Goal: Transaction & Acquisition: Purchase product/service

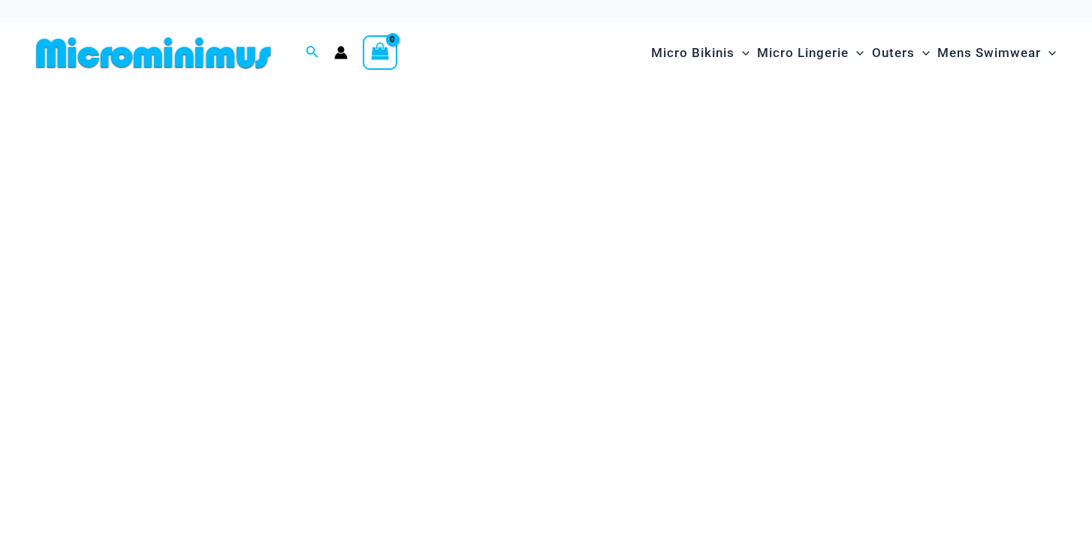
scroll to position [1, 0]
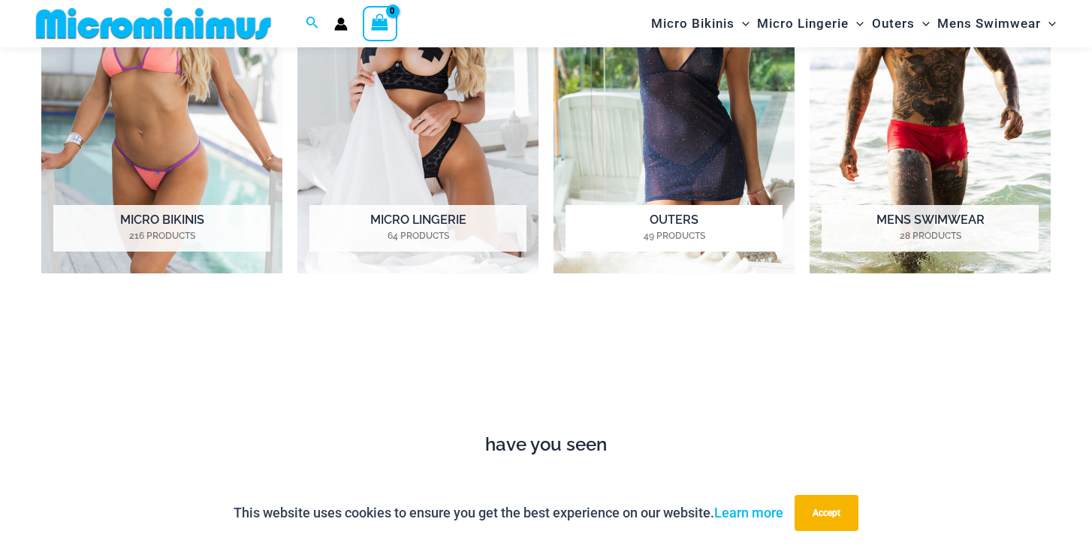
scroll to position [1084, 0]
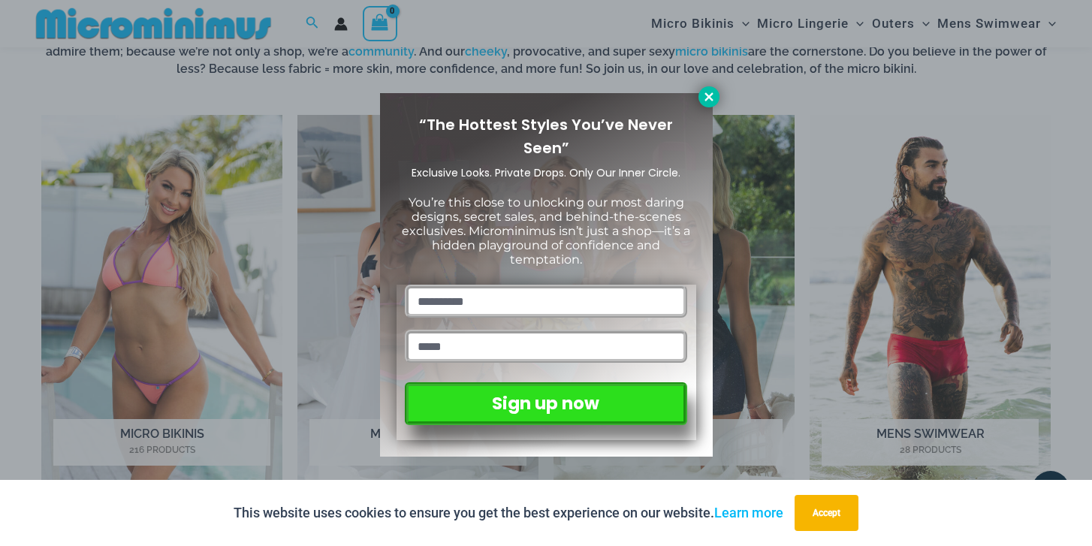
click at [710, 93] on icon at bounding box center [709, 97] width 14 height 14
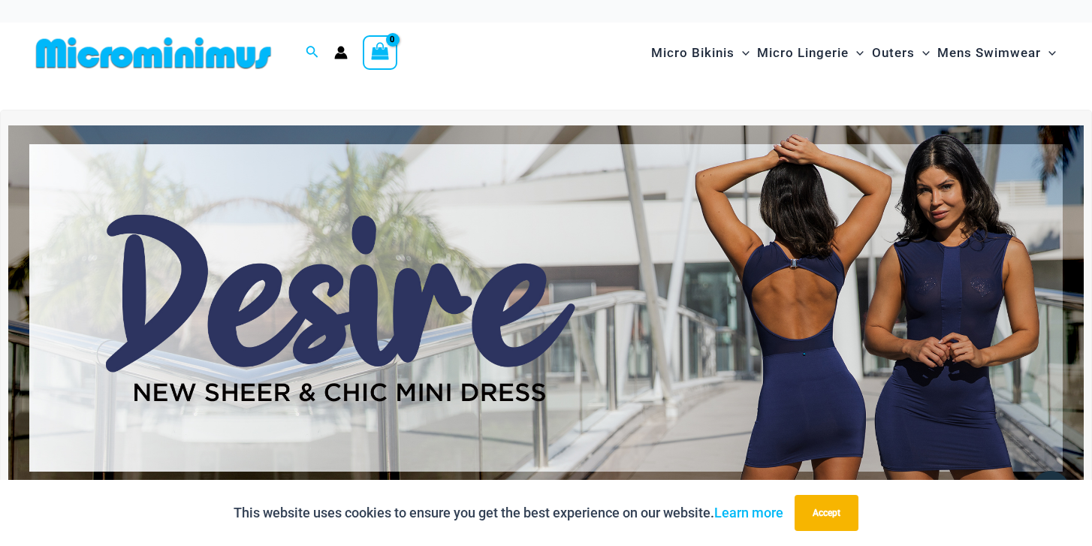
scroll to position [0, 0]
click at [776, 312] on img at bounding box center [546, 308] width 1076 height 366
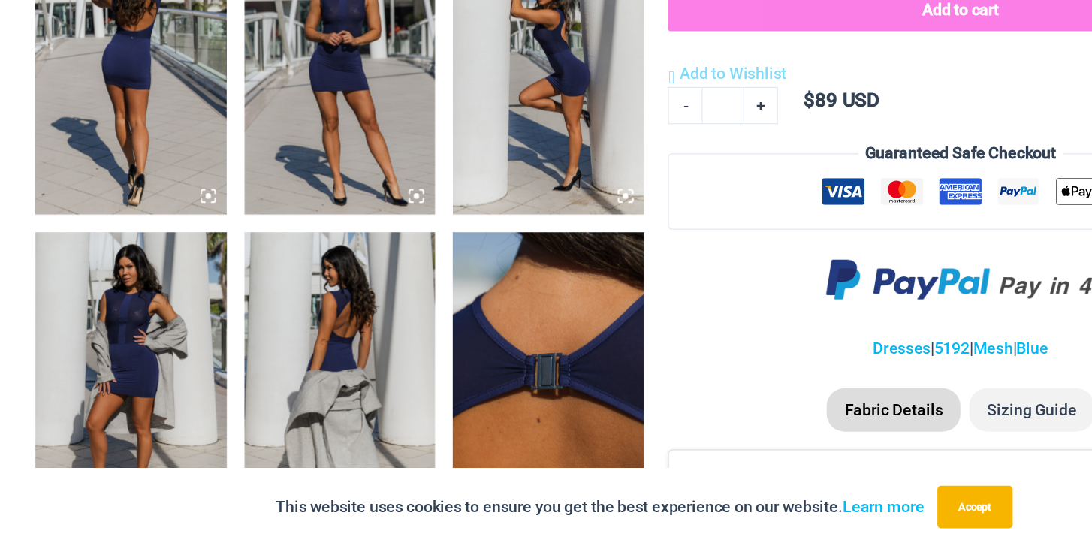
scroll to position [913, 0]
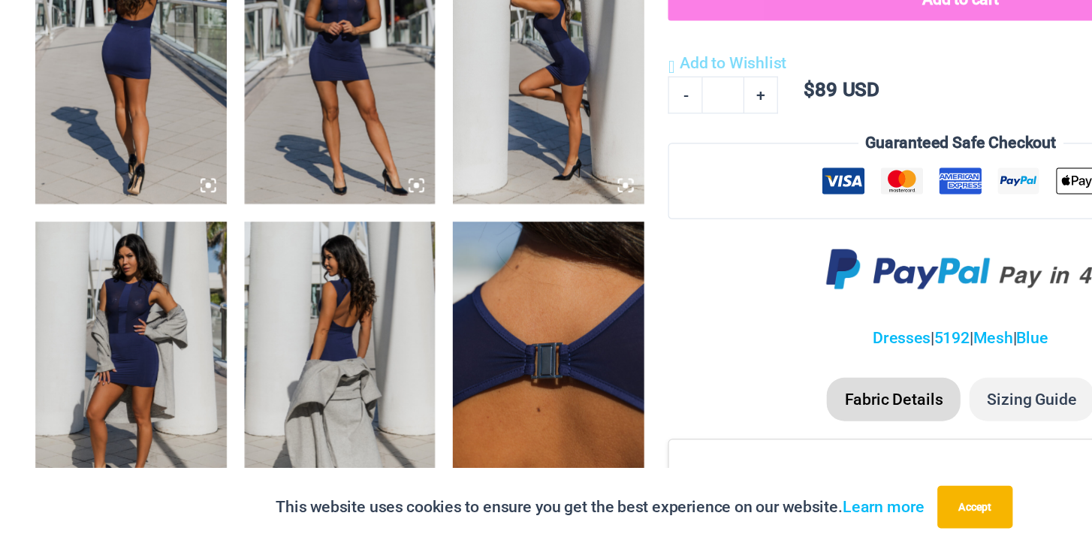
click at [134, 65] on img at bounding box center [111, 135] width 162 height 243
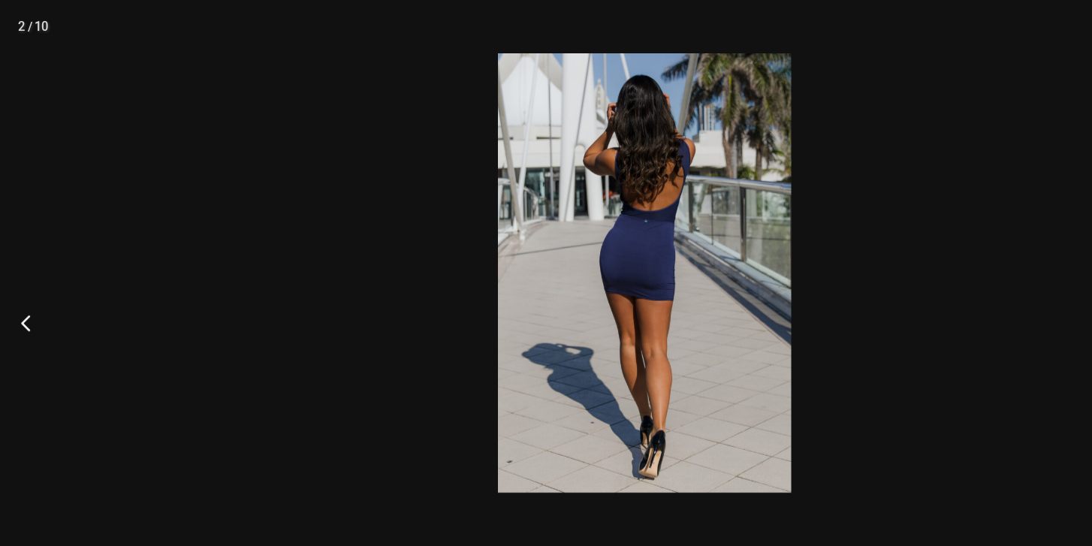
click at [834, 279] on div at bounding box center [546, 273] width 1092 height 546
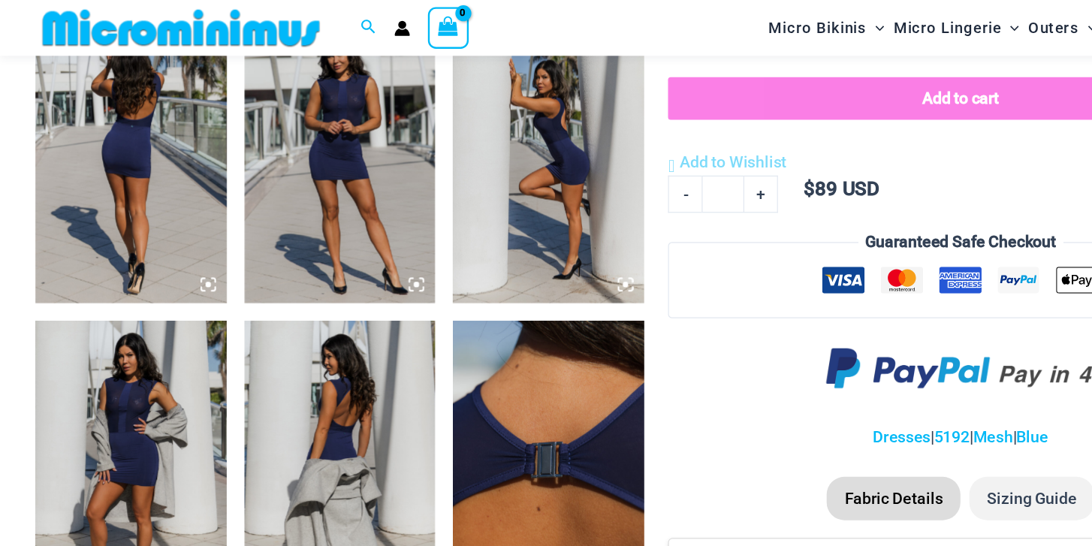
click at [315, 150] on img at bounding box center [288, 135] width 162 height 243
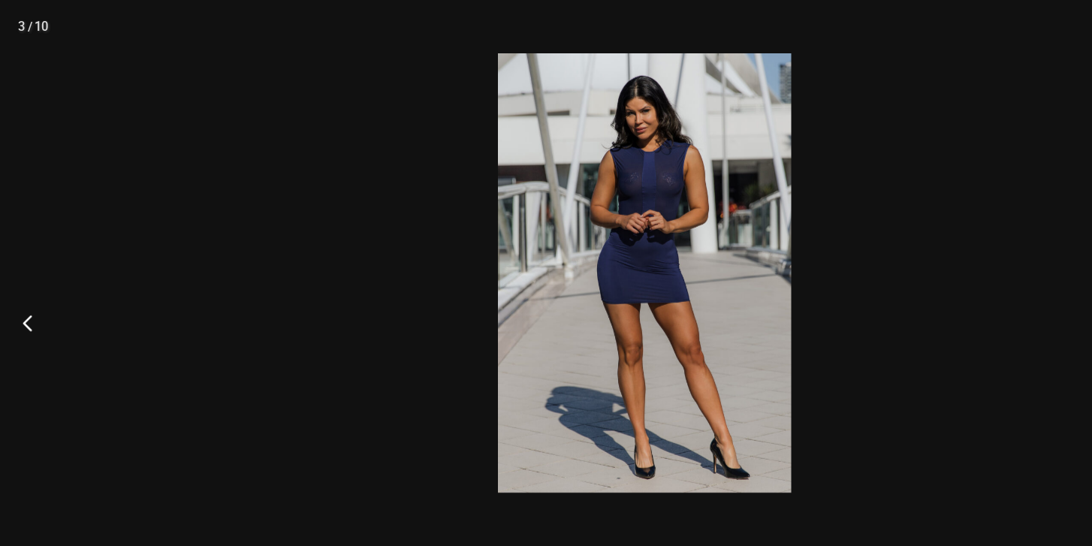
click at [32, 267] on button "Previous" at bounding box center [28, 273] width 56 height 75
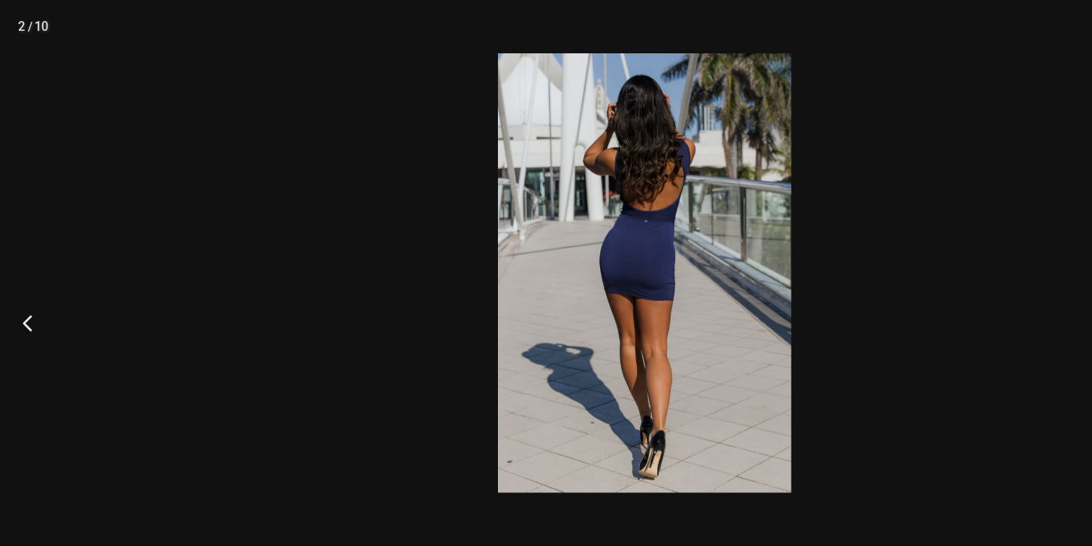
click at [32, 267] on button "Previous" at bounding box center [28, 273] width 56 height 75
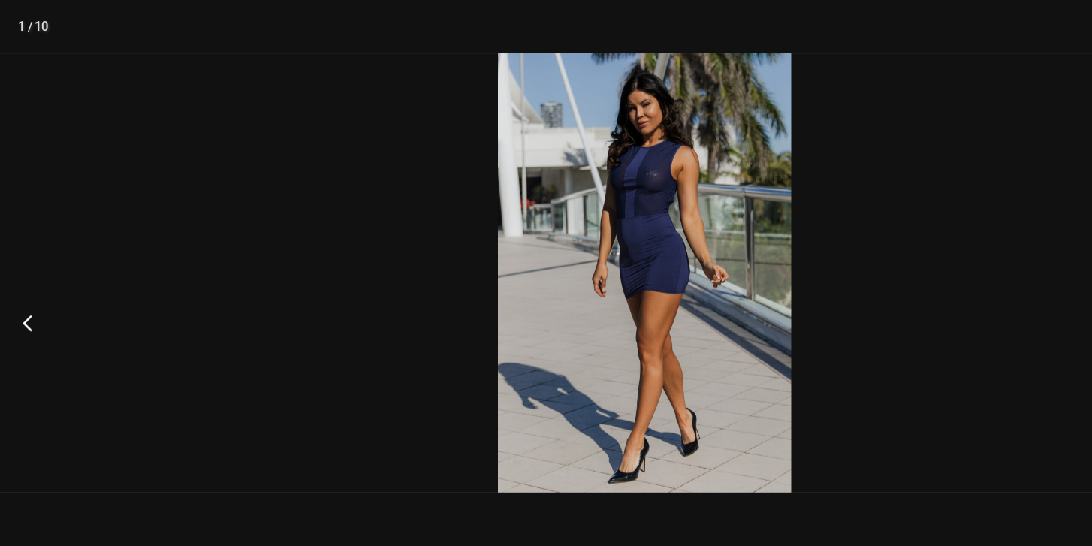
click at [32, 267] on button "Previous" at bounding box center [28, 273] width 56 height 75
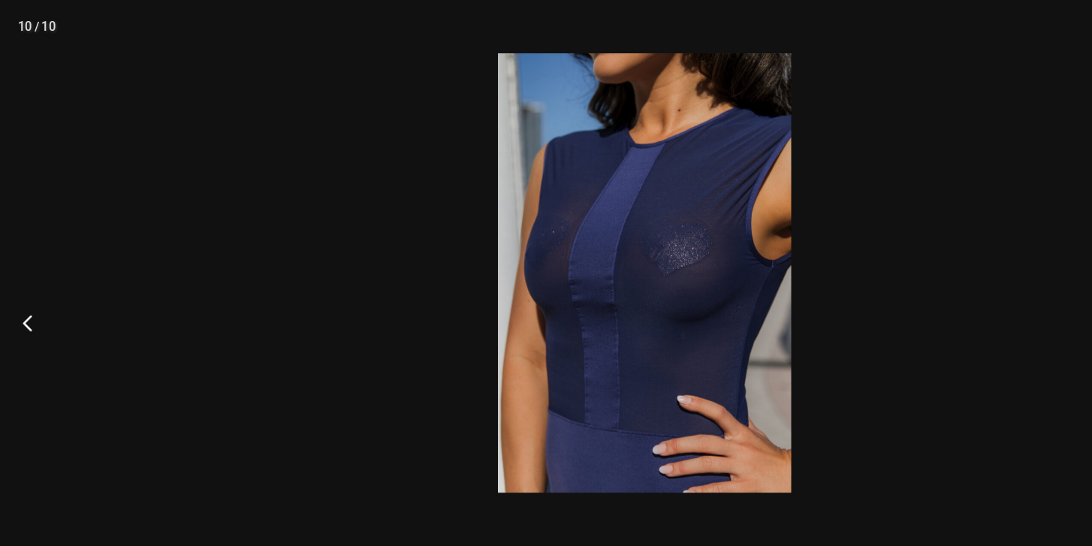
click at [32, 267] on button "Previous" at bounding box center [28, 273] width 56 height 75
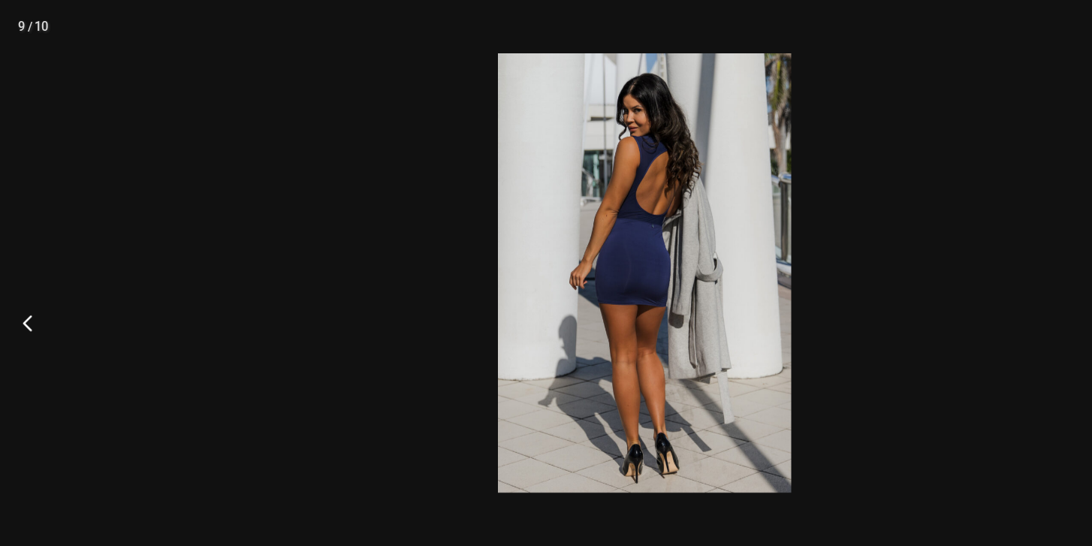
click at [32, 267] on button "Previous" at bounding box center [28, 273] width 56 height 75
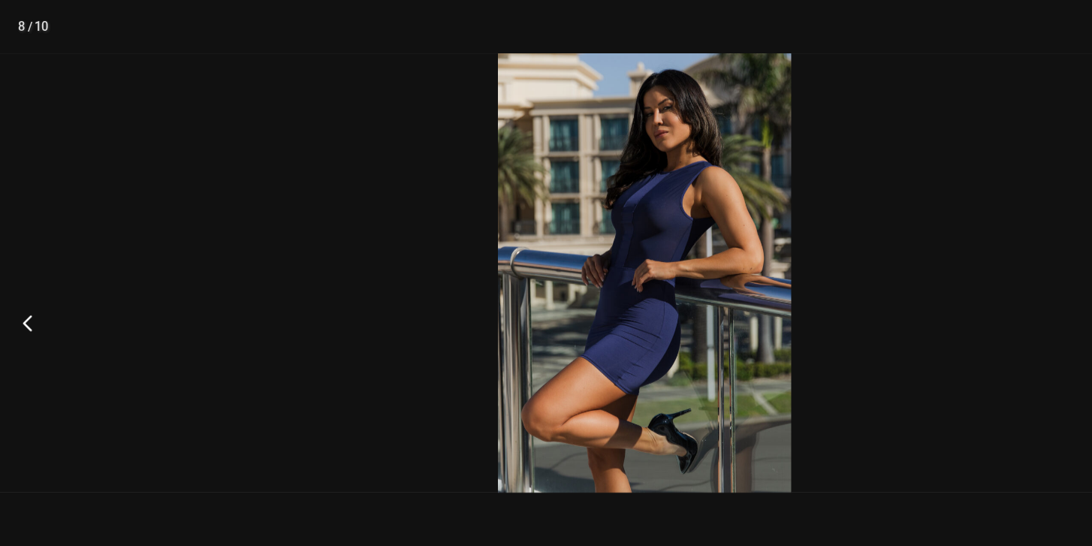
click at [32, 267] on button "Previous" at bounding box center [28, 273] width 56 height 75
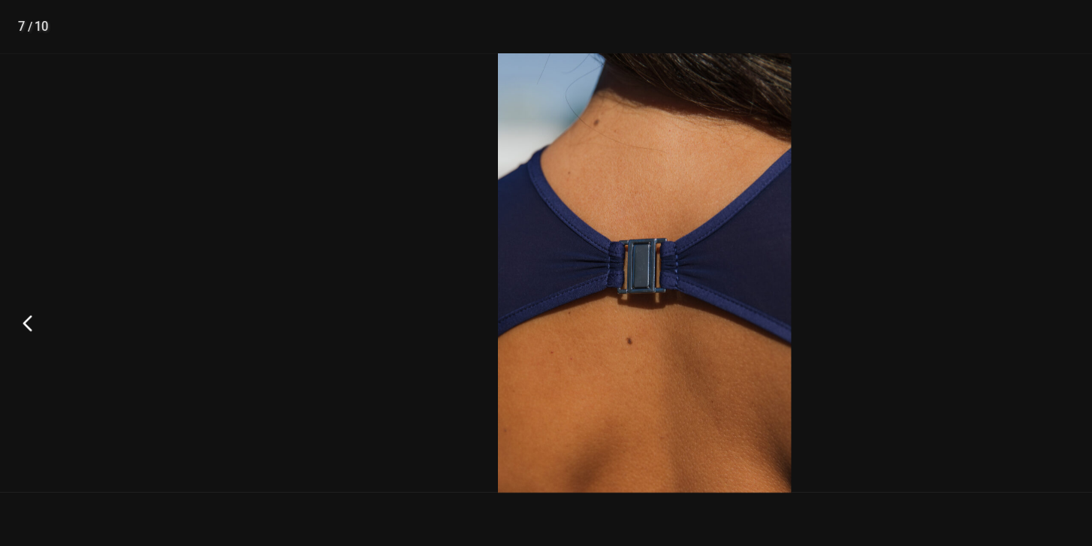
click at [32, 267] on button "Previous" at bounding box center [28, 273] width 56 height 75
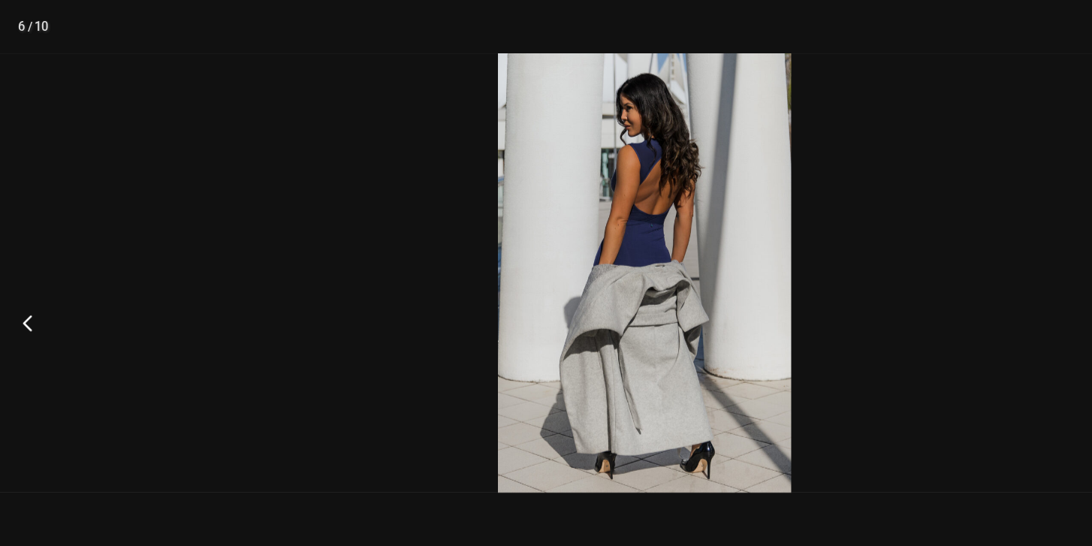
click at [32, 267] on button "Previous" at bounding box center [28, 273] width 56 height 75
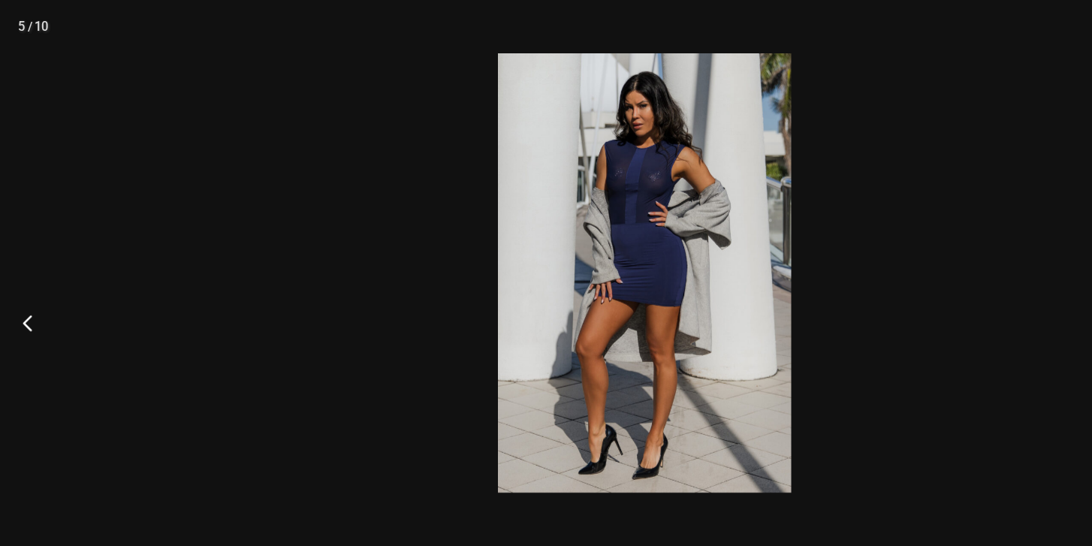
click at [32, 267] on button "Previous" at bounding box center [28, 273] width 56 height 75
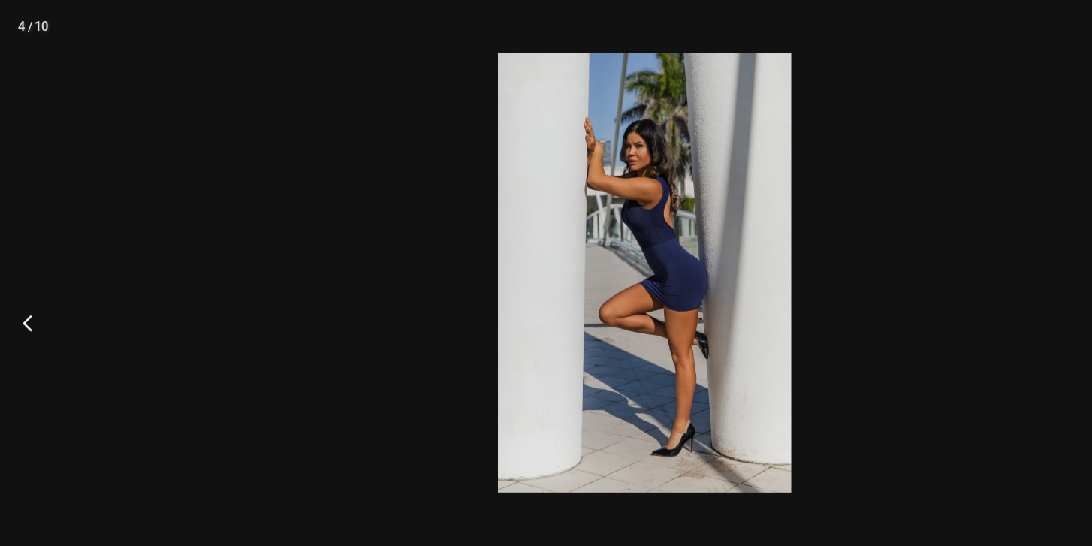
click at [32, 267] on button "Previous" at bounding box center [28, 273] width 56 height 75
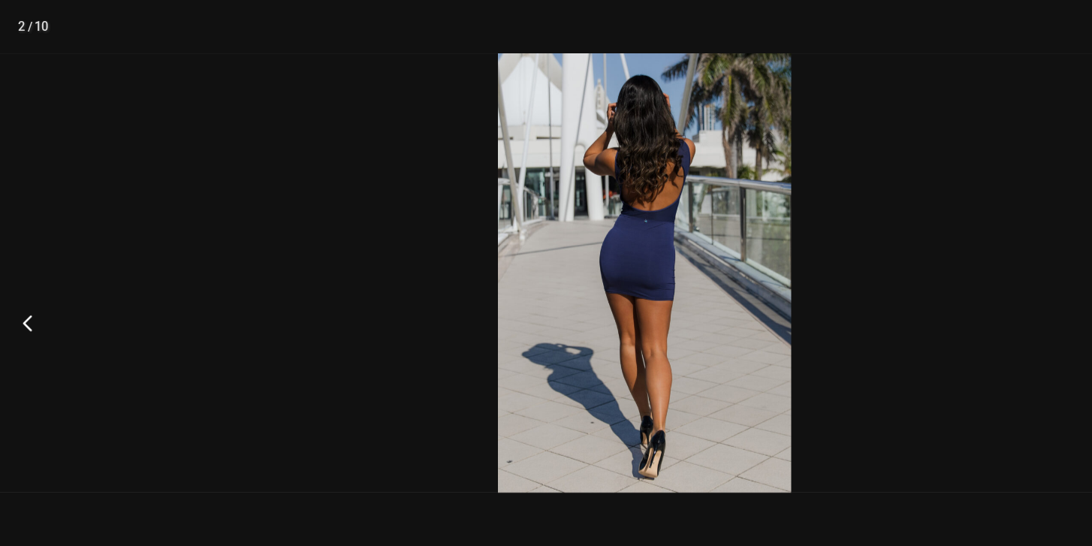
click at [32, 267] on button "Previous" at bounding box center [28, 273] width 56 height 75
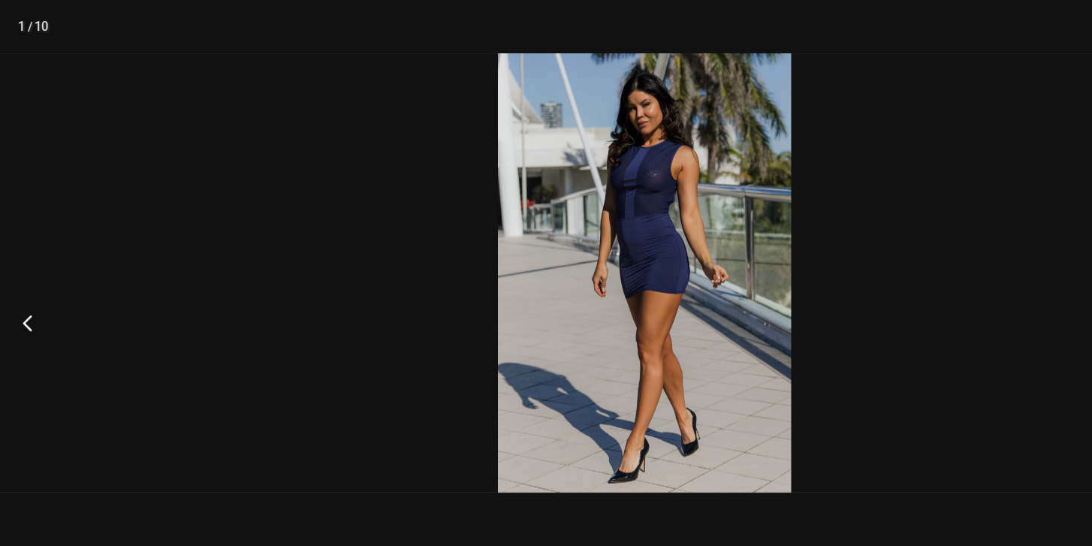
click at [32, 267] on button "Previous" at bounding box center [28, 273] width 56 height 75
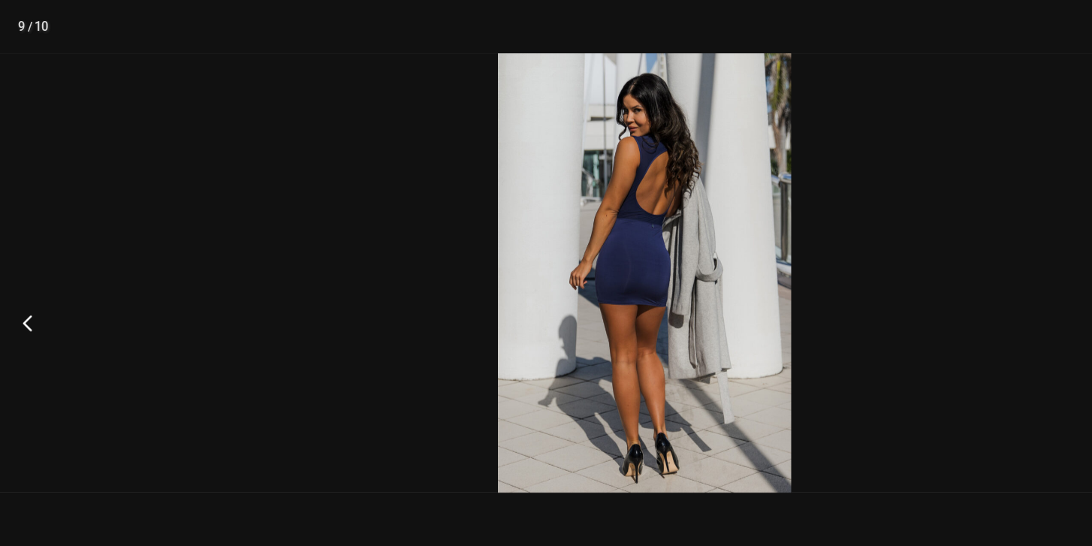
click at [32, 267] on button "Previous" at bounding box center [28, 273] width 56 height 75
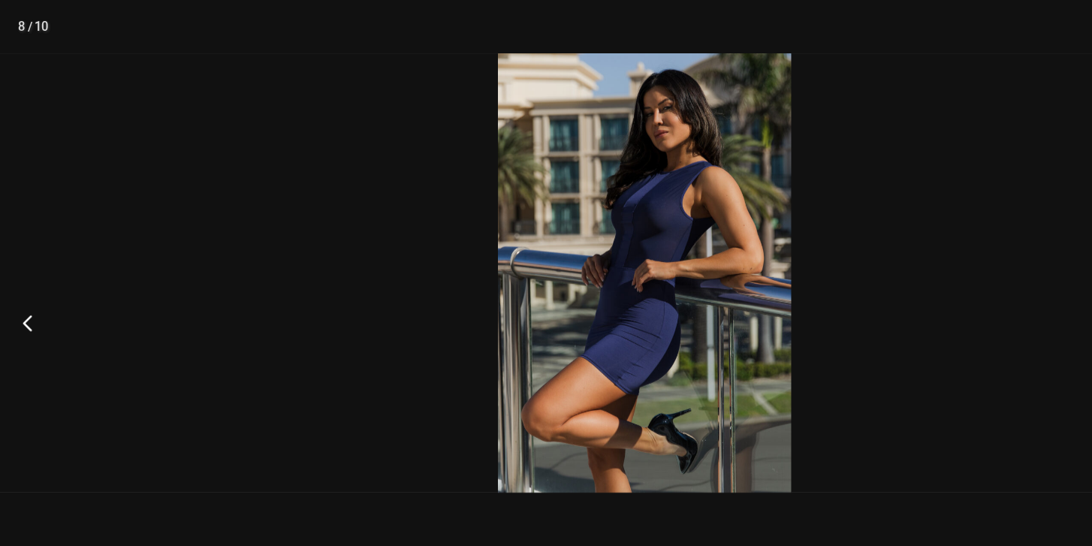
click at [32, 267] on button "Previous" at bounding box center [28, 273] width 56 height 75
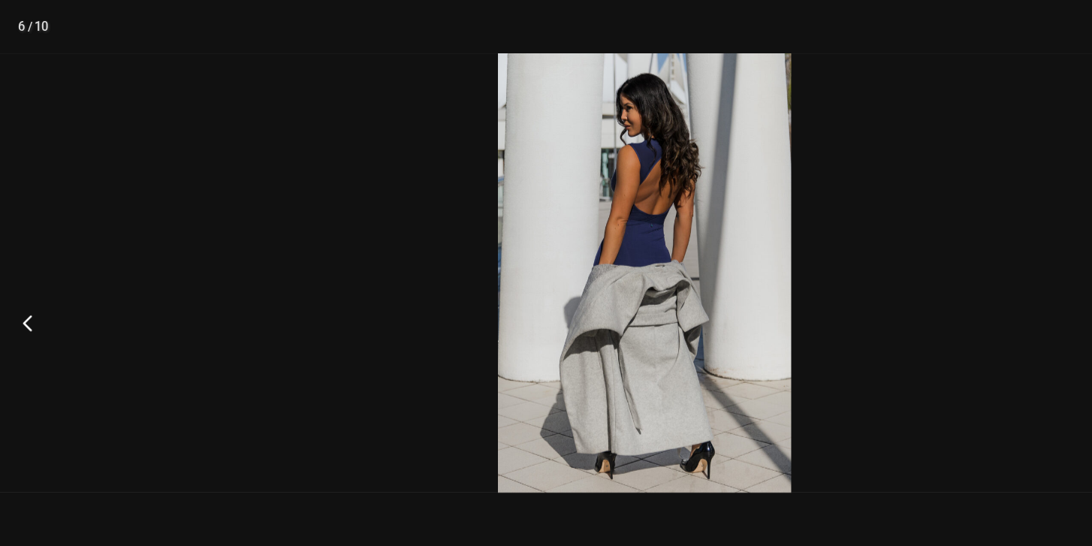
click at [32, 267] on button "Previous" at bounding box center [28, 273] width 56 height 75
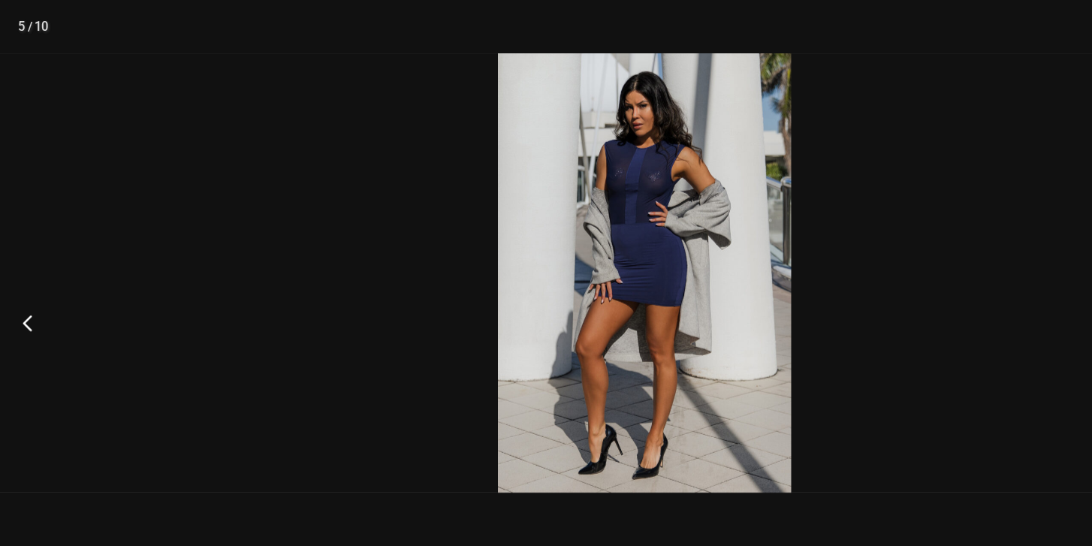
click at [32, 267] on button "Previous" at bounding box center [28, 273] width 56 height 75
